Goal: Transaction & Acquisition: Purchase product/service

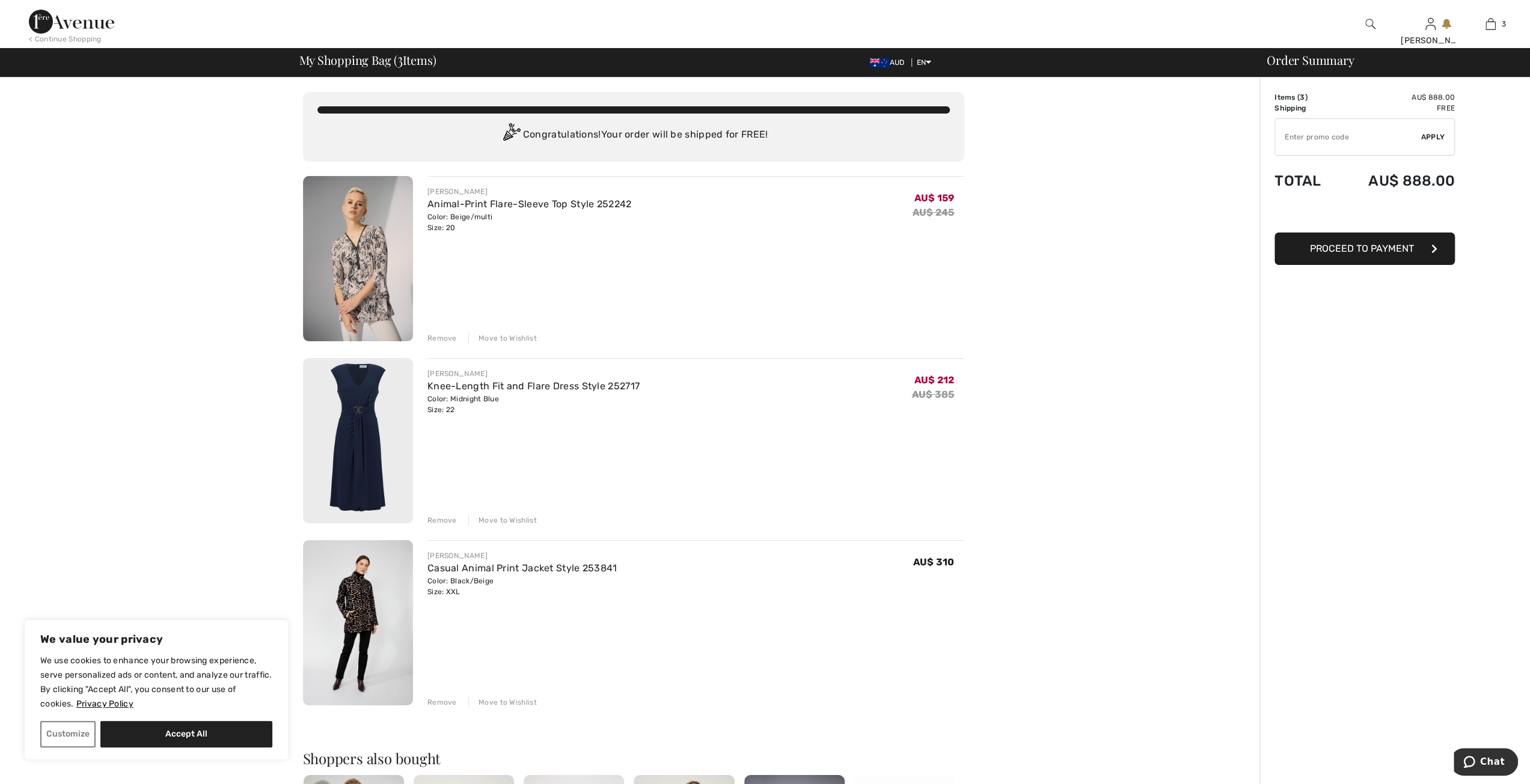
click at [357, 624] on img at bounding box center [358, 622] width 110 height 165
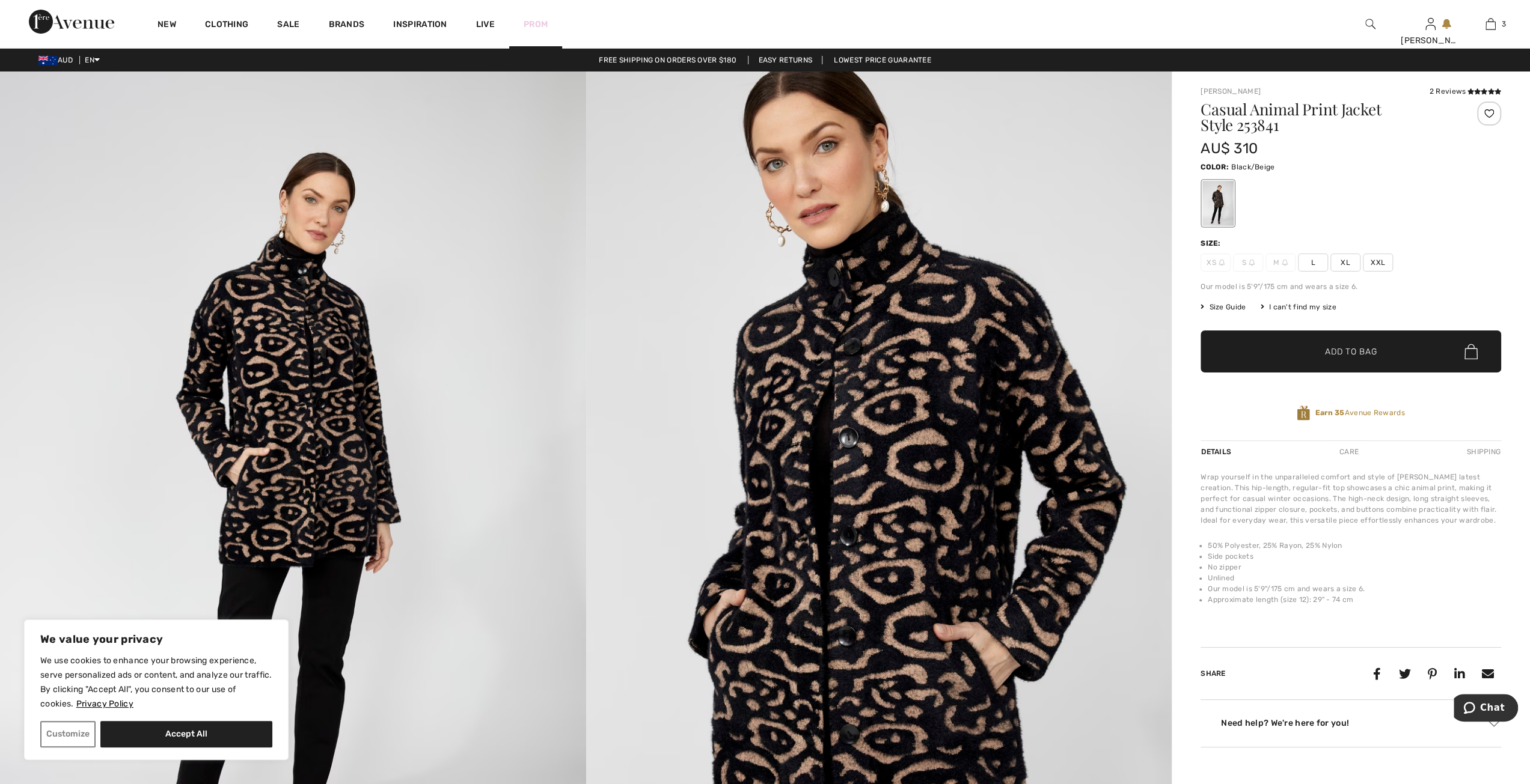
click at [534, 23] on link "Prom" at bounding box center [536, 24] width 24 height 13
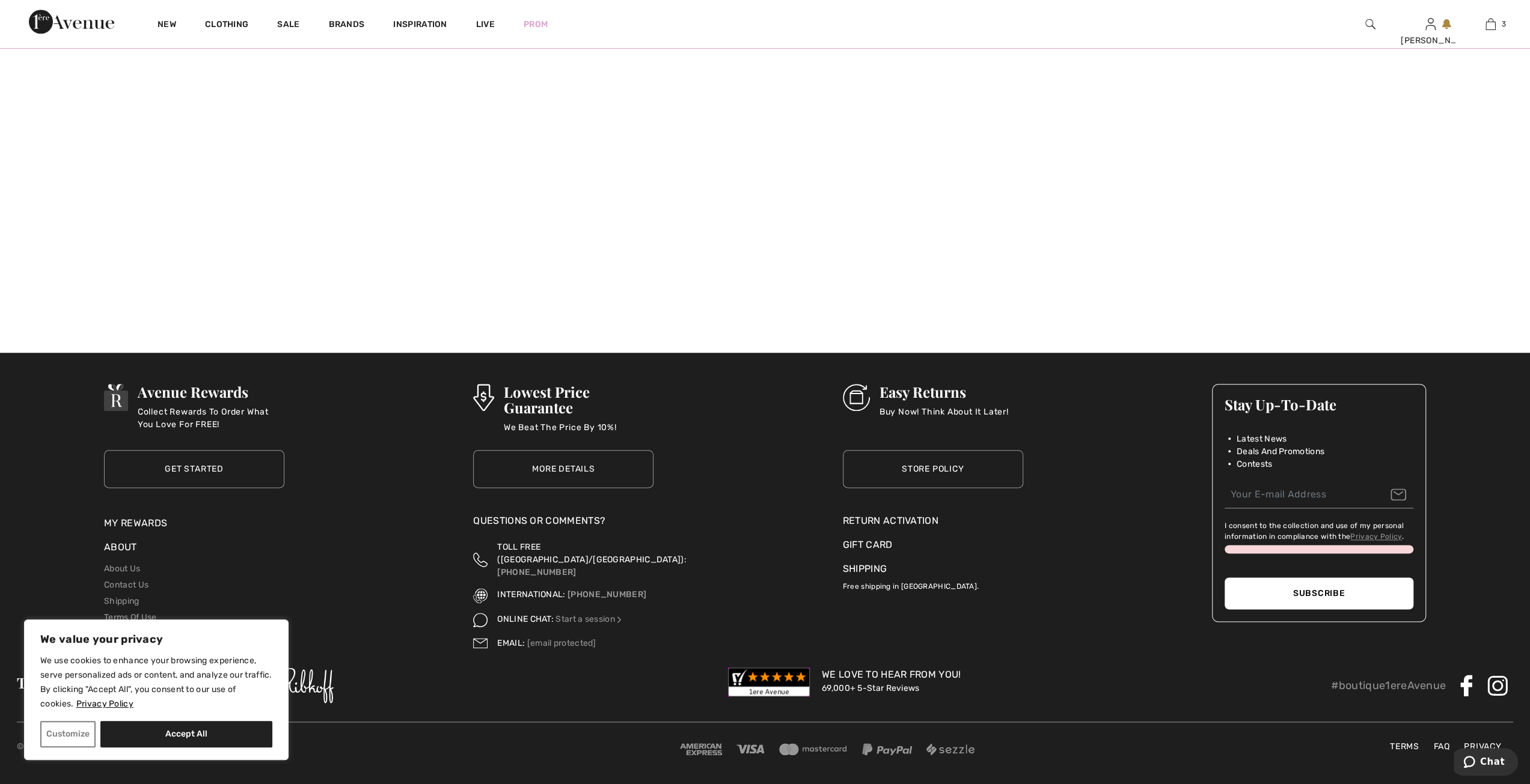
scroll to position [1235, 0]
